Goal: Transaction & Acquisition: Purchase product/service

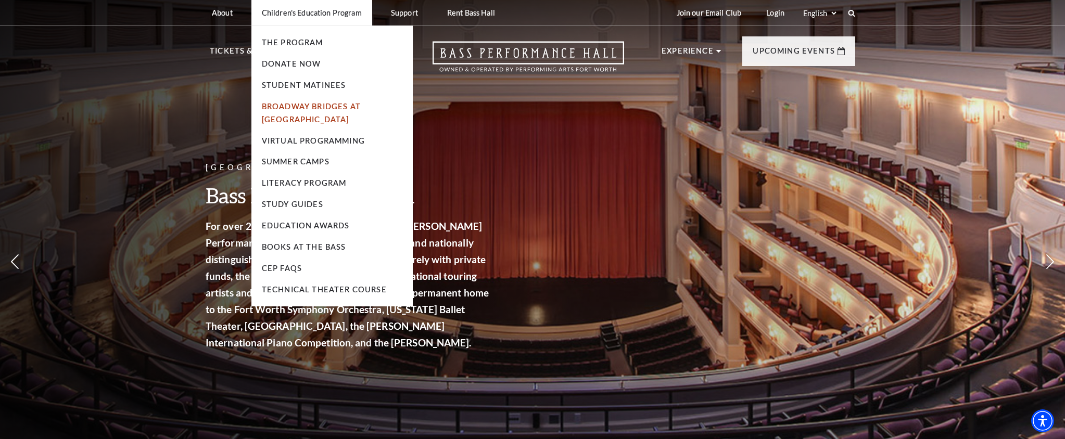
click at [314, 118] on link "Broadway Bridges at [GEOGRAPHIC_DATA]" at bounding box center [311, 113] width 99 height 22
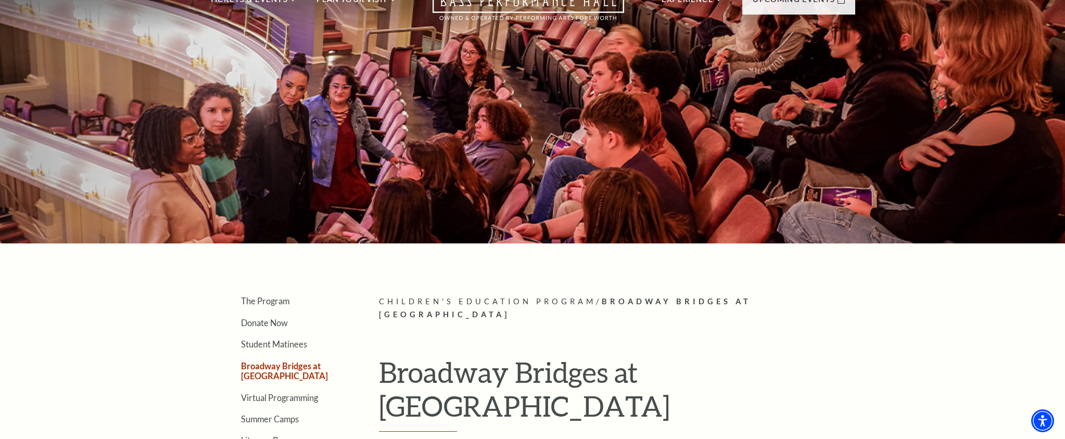
scroll to position [20, 0]
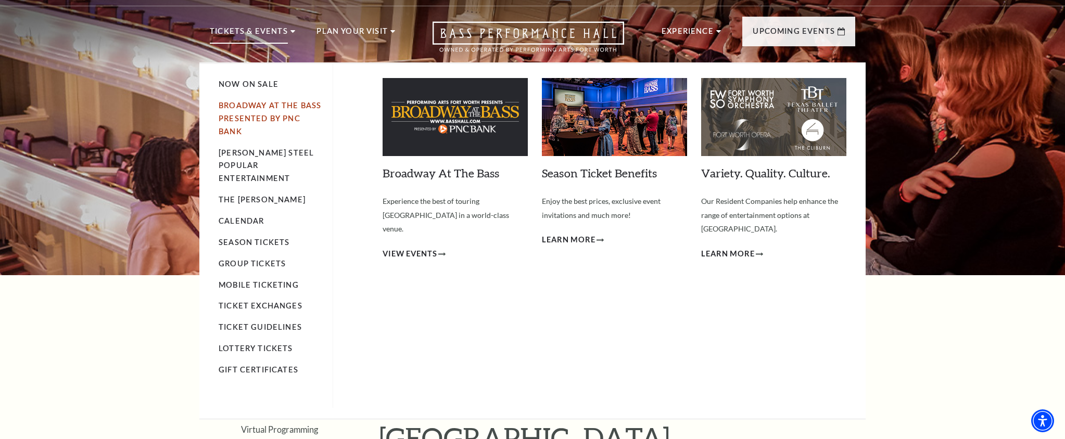
click at [243, 108] on link "Broadway At The Bass presented by PNC Bank" at bounding box center [270, 118] width 103 height 35
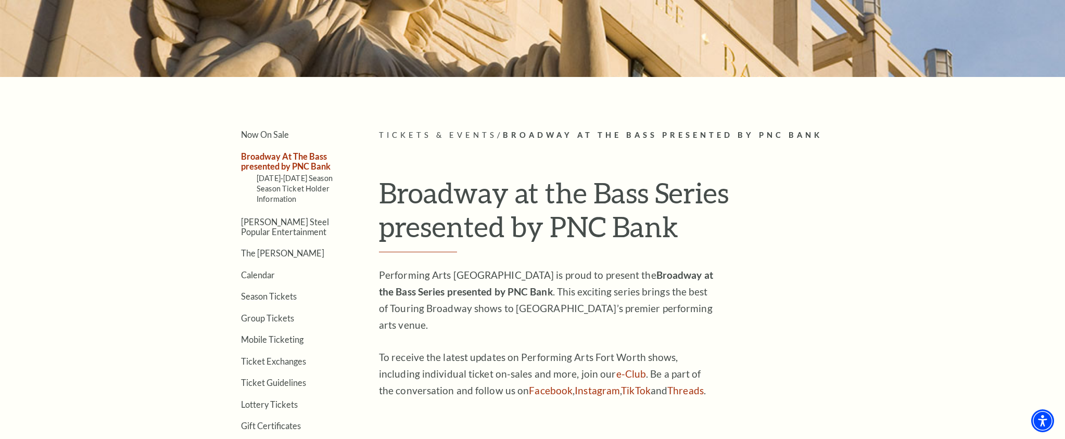
scroll to position [190, 0]
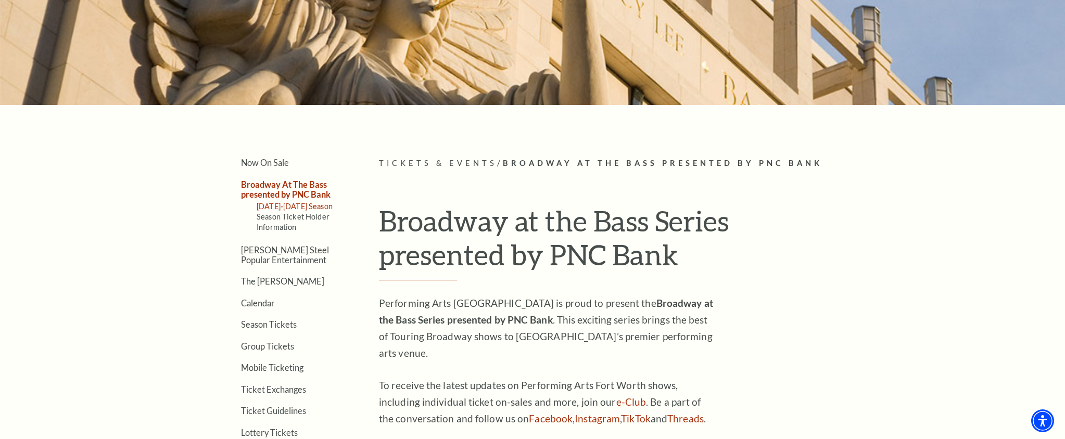
click at [278, 203] on link "2025-2026 Season" at bounding box center [295, 206] width 76 height 9
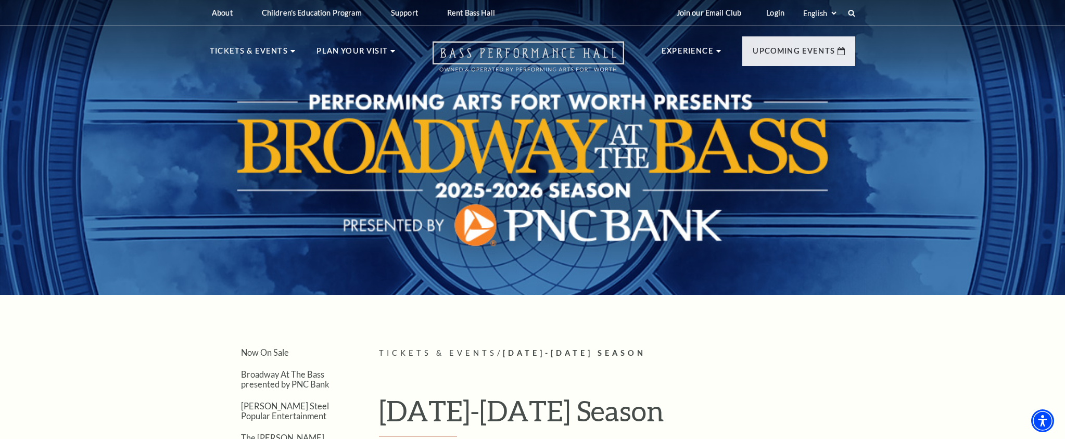
click at [539, 56] on icon "Open this option" at bounding box center [527, 56] width 191 height 31
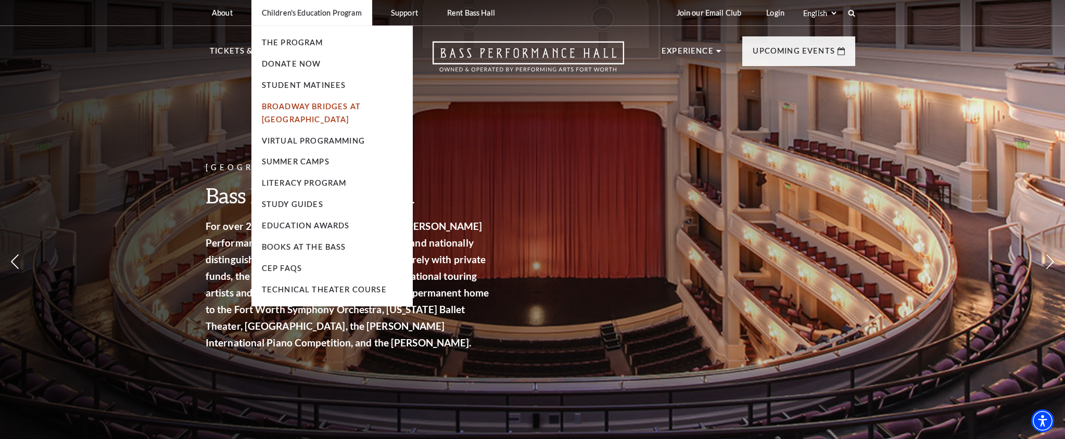
click at [292, 118] on link "Broadway Bridges at Bass Performance Hall" at bounding box center [311, 113] width 99 height 22
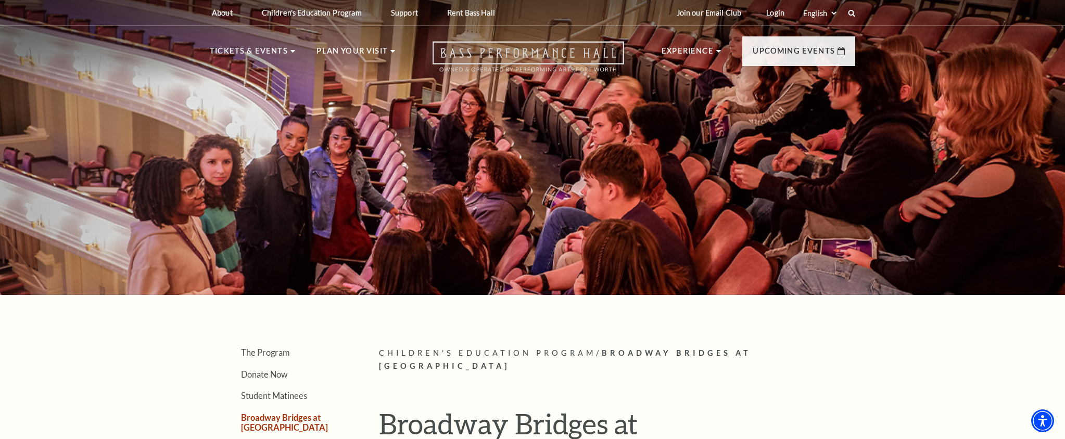
click at [456, 59] on icon "Open this option" at bounding box center [527, 56] width 191 height 31
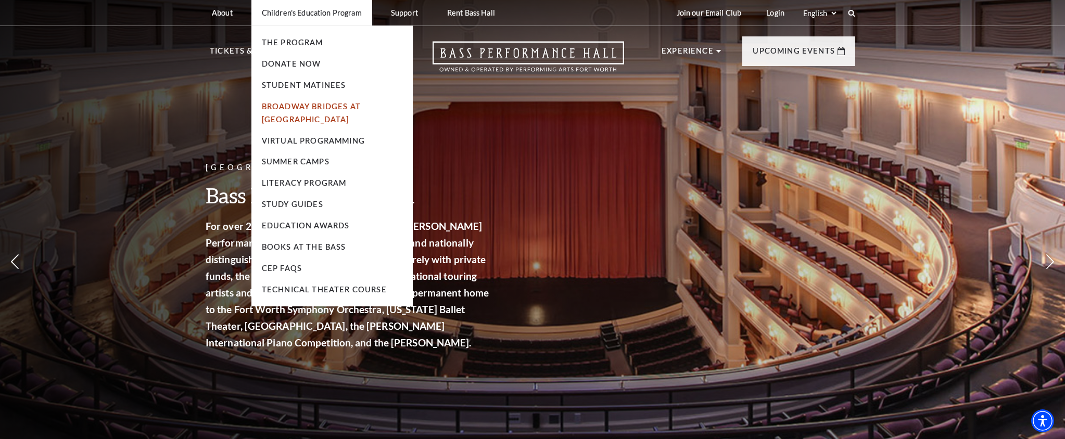
click at [307, 105] on link "Broadway Bridges at [GEOGRAPHIC_DATA]" at bounding box center [311, 113] width 99 height 22
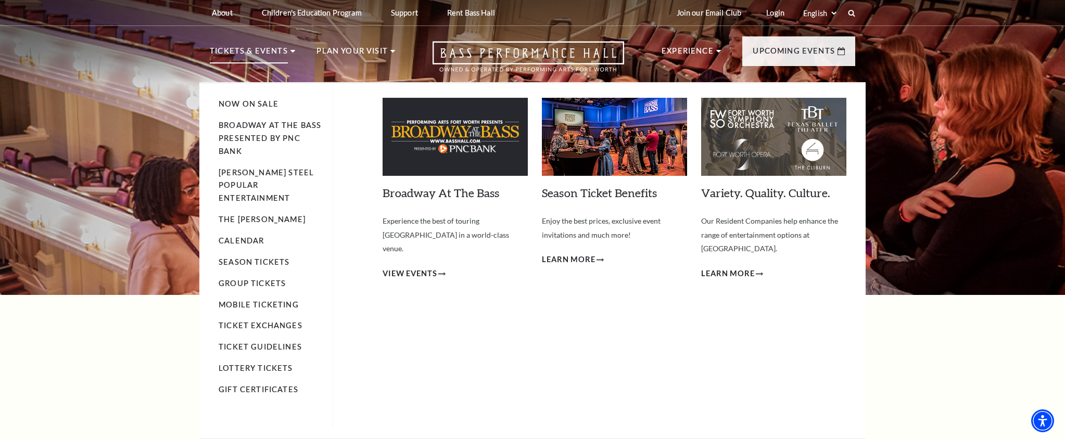
drag, startPoint x: 253, startPoint y: 102, endPoint x: 244, endPoint y: 94, distance: 12.5
click at [253, 102] on link "Now On Sale" at bounding box center [249, 103] width 60 height 9
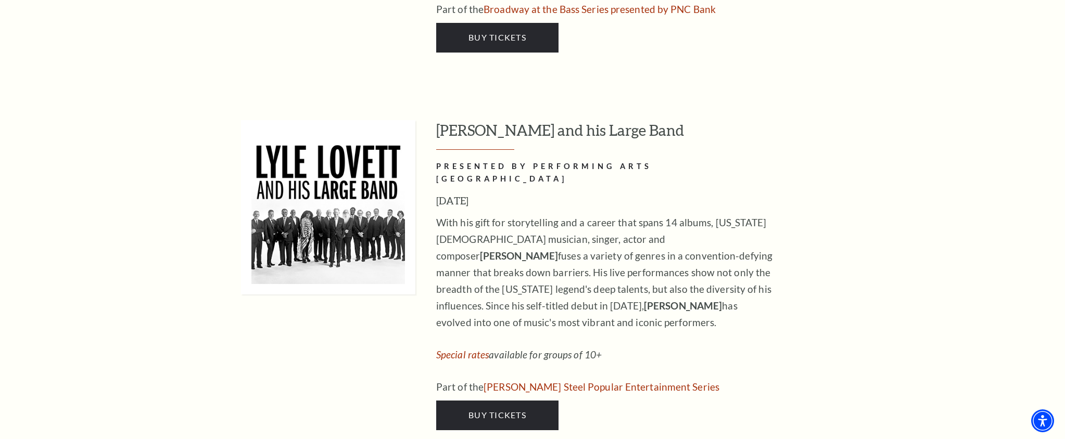
scroll to position [1719, 0]
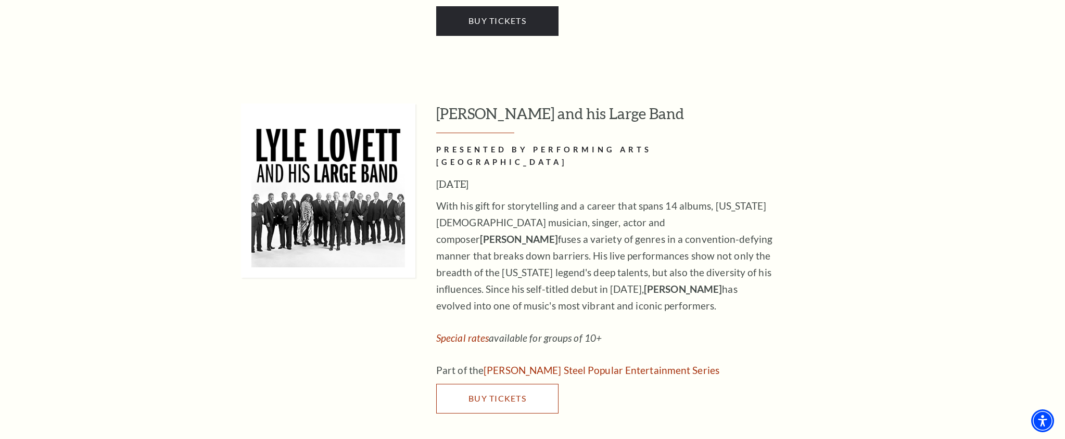
click at [532, 384] on link "Buy Tickets" at bounding box center [497, 398] width 122 height 29
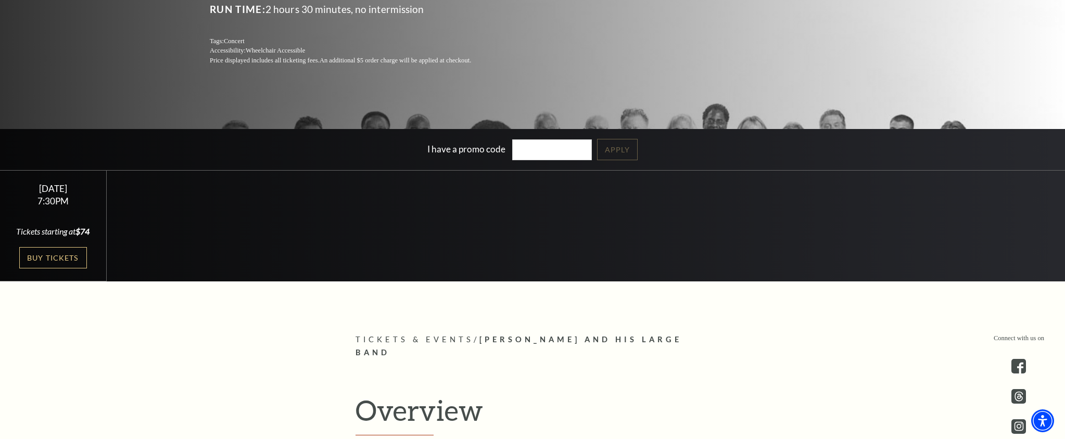
scroll to position [223, 0]
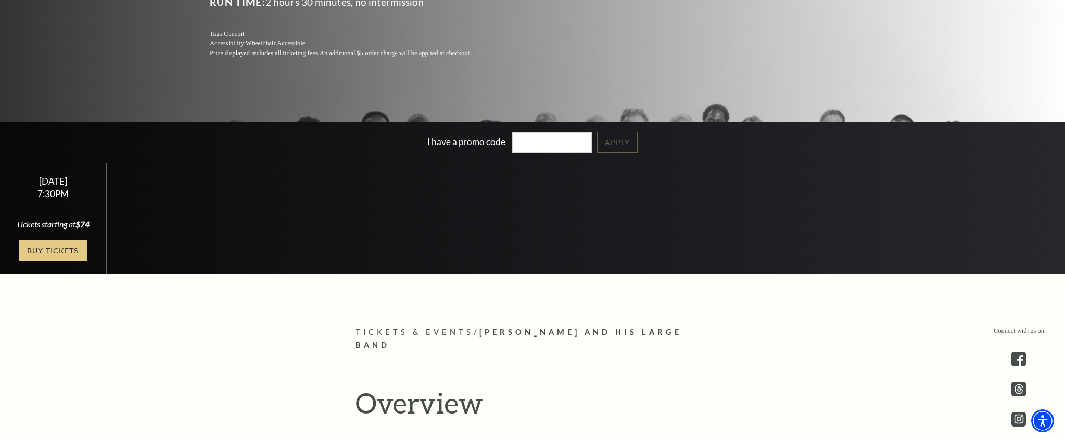
click at [58, 252] on link "Buy Tickets" at bounding box center [53, 250] width 68 height 21
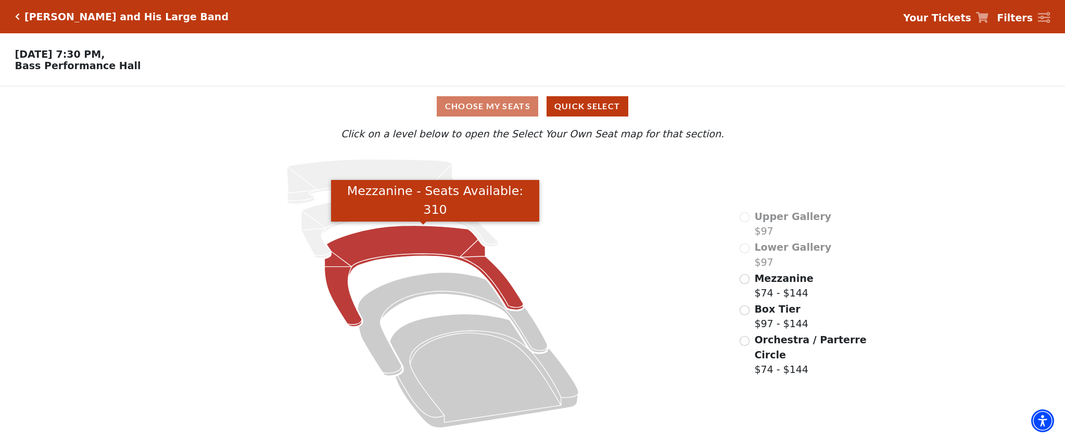
click at [410, 253] on icon "Mezzanine - Seats Available: 310" at bounding box center [423, 276] width 199 height 101
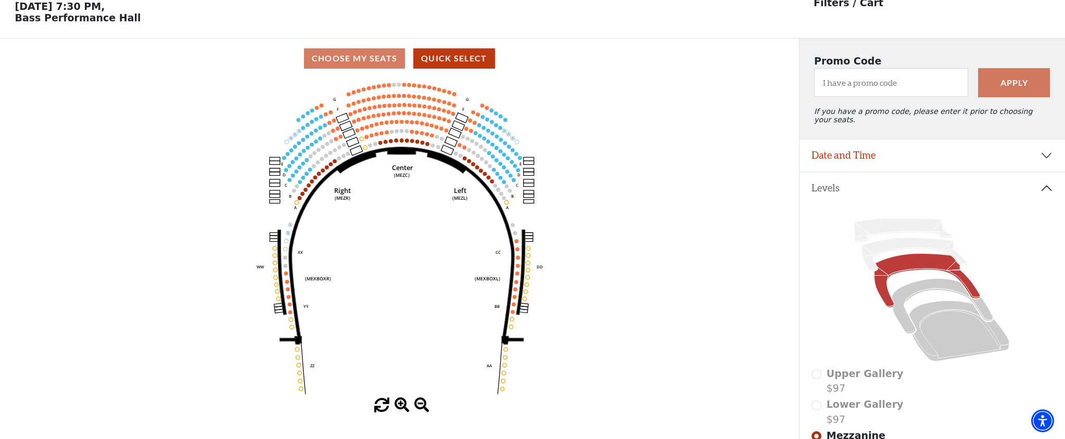
scroll to position [48, 0]
